Goal: Find specific page/section: Find specific page/section

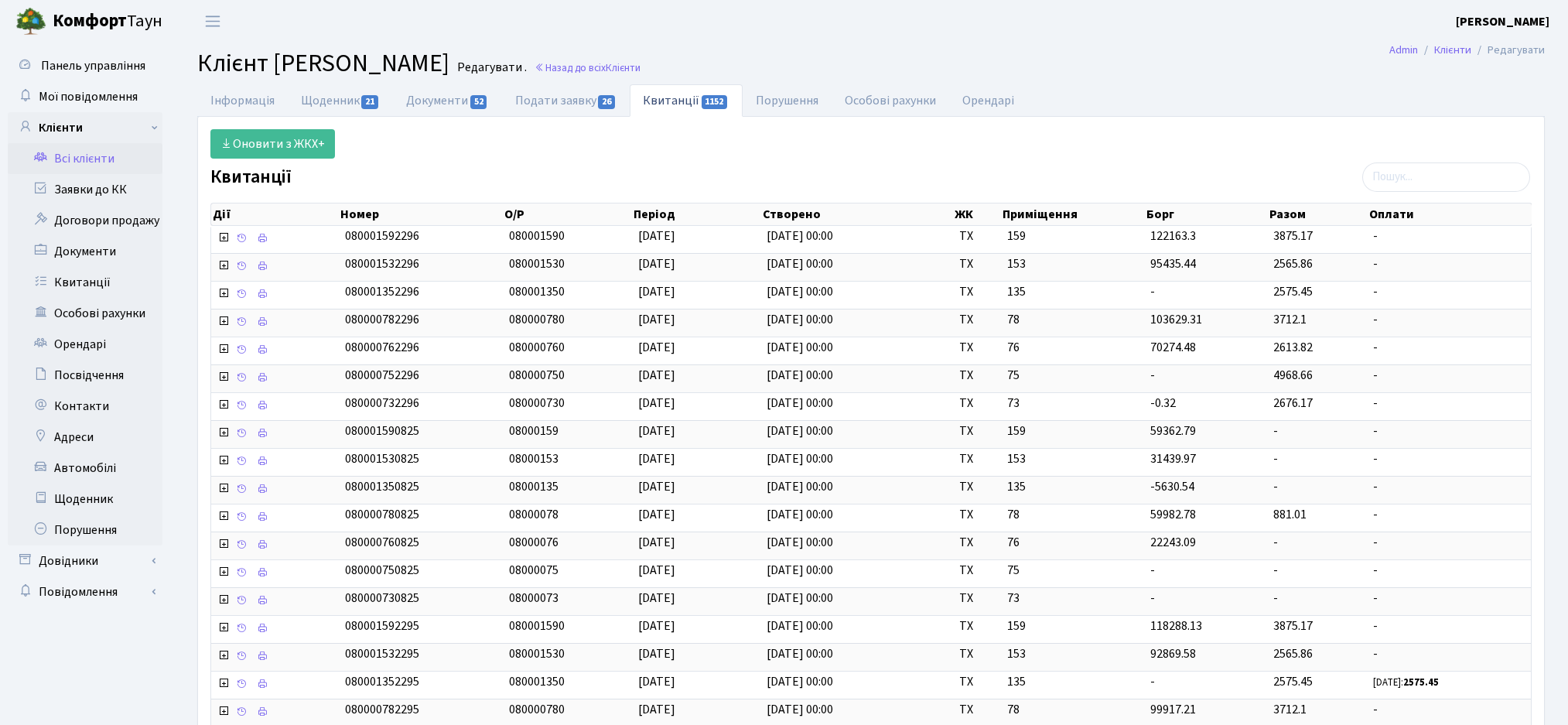
select select "25"
click at [1167, 88] on ul "Інформація Щоденник 21 Документи 52 Подати заявку 26 Квитанції 1152 Порушення О…" at bounding box center [870, 101] width 1347 height 32
click at [239, 92] on link "Інформація" at bounding box center [243, 100] width 91 height 32
select select "25"
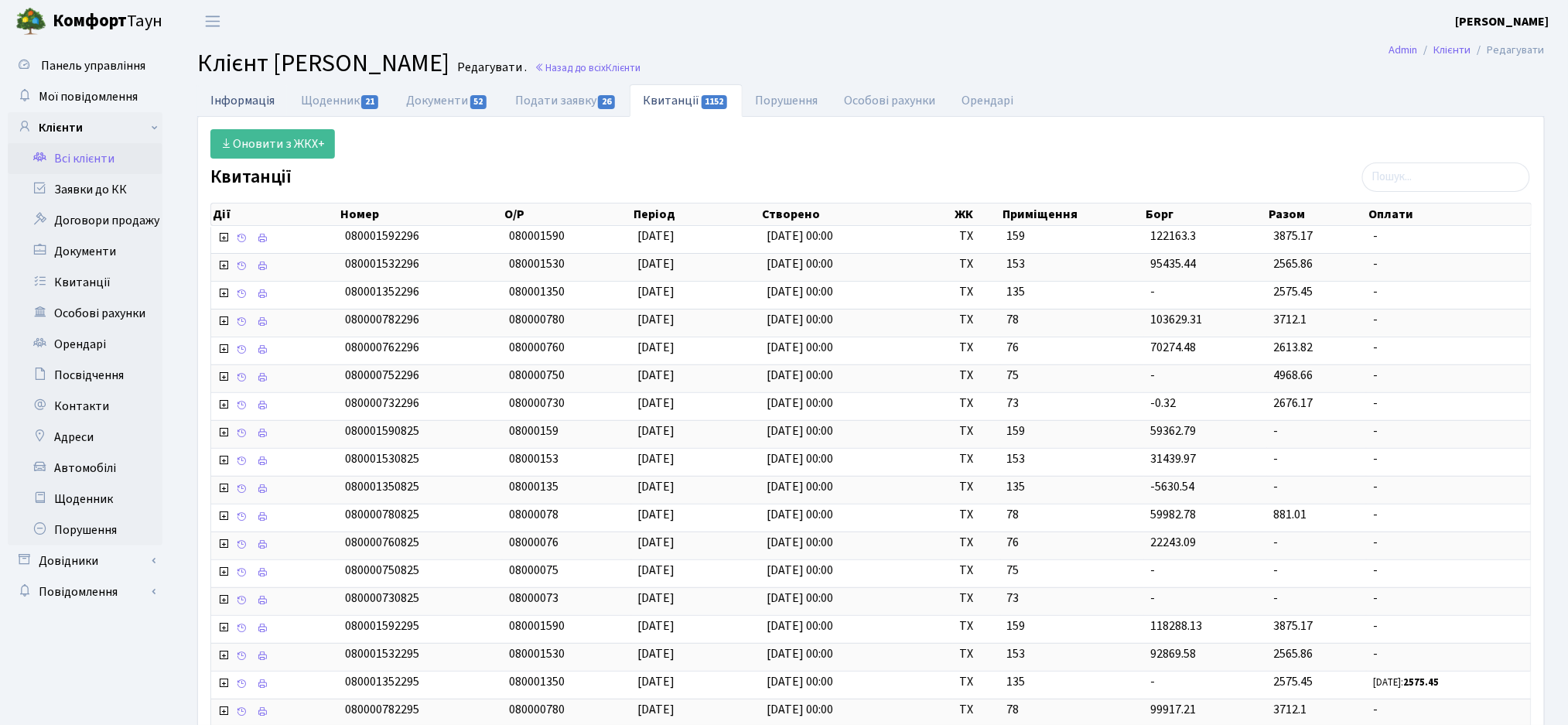
select select "25"
